Goal: Find specific page/section: Find specific page/section

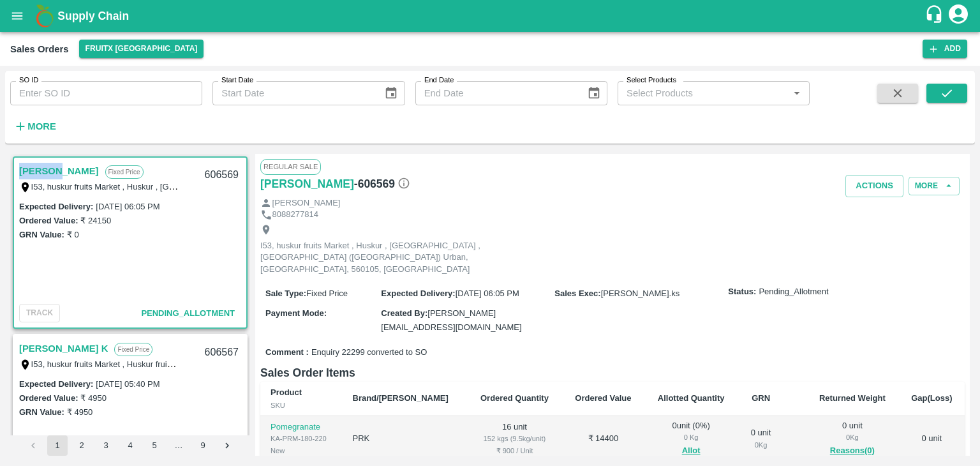
drag, startPoint x: 16, startPoint y: 171, endPoint x: 57, endPoint y: 168, distance: 41.6
click at [57, 168] on div "Imran M Fixed Price I53, huskur fruits Market , Huskur , [GEOGRAPHIC_DATA] , [G…" at bounding box center [130, 178] width 232 height 41
copy link "[PERSON_NAME]"
click at [277, 188] on h6 "[PERSON_NAME]" at bounding box center [307, 184] width 94 height 18
